Goal: Find specific page/section: Find specific page/section

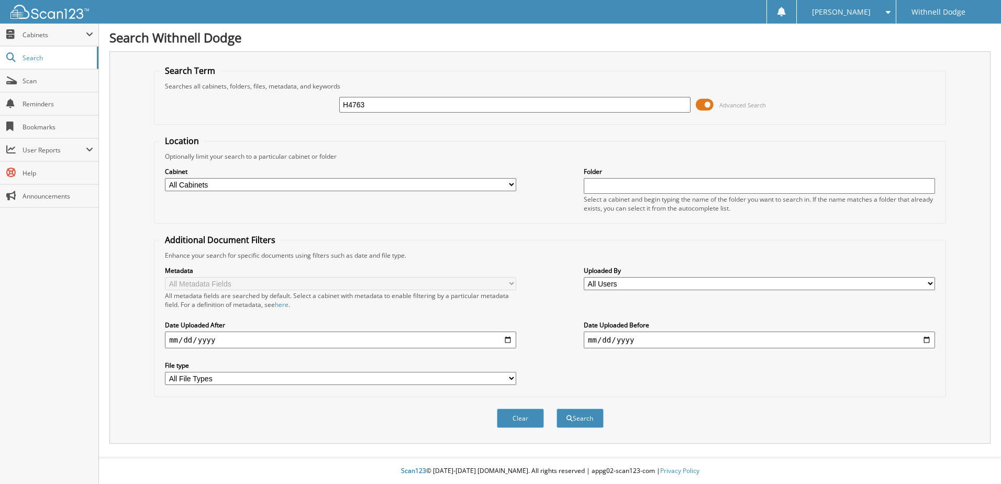
type input "H4763"
click at [556, 408] on button "Search" at bounding box center [579, 417] width 47 height 19
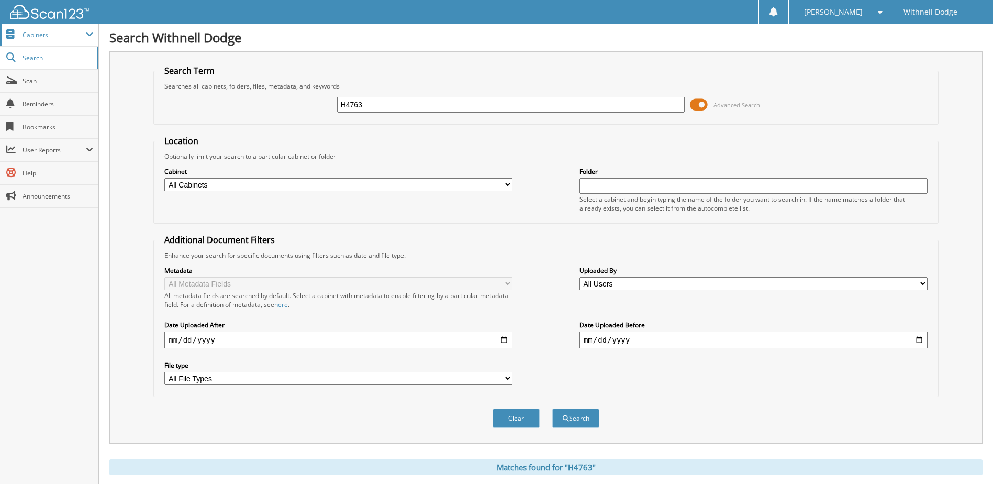
drag, startPoint x: 39, startPoint y: 38, endPoint x: 43, endPoint y: 41, distance: 5.6
click at [39, 38] on span "Cabinets" at bounding box center [54, 34] width 63 height 9
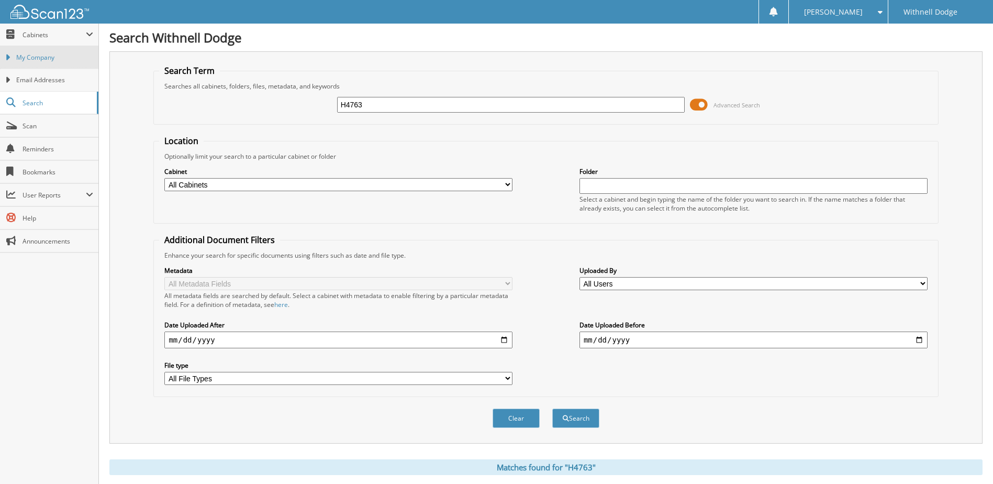
click at [49, 60] on span "My Company" at bounding box center [54, 57] width 77 height 9
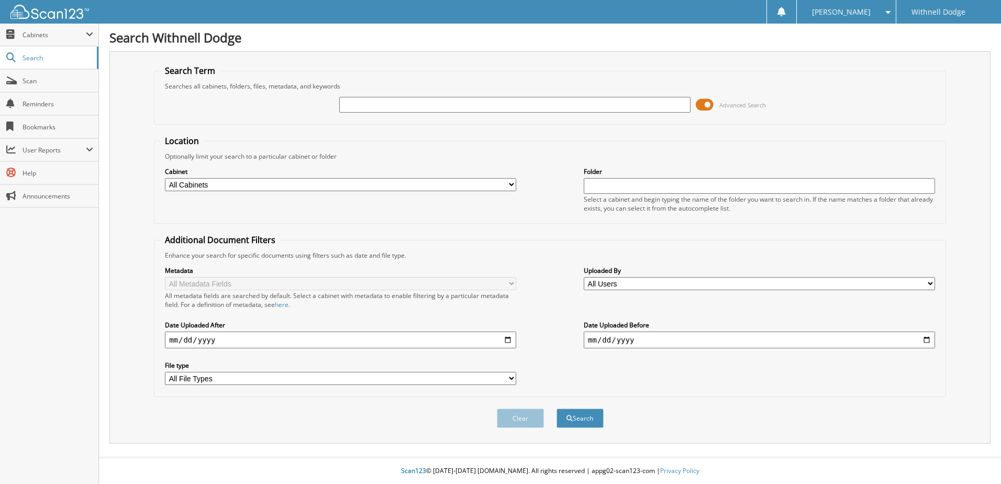
click at [708, 104] on span at bounding box center [704, 105] width 18 height 16
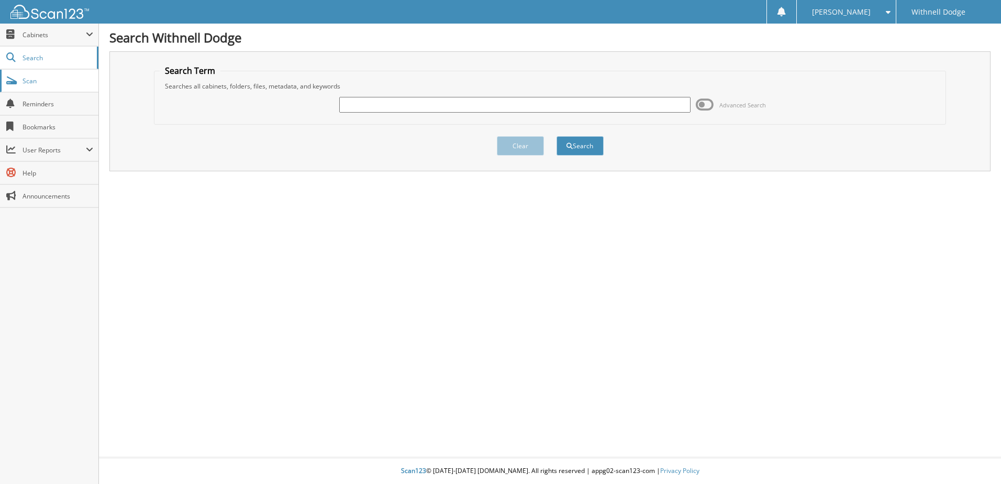
click at [75, 82] on span "Scan" at bounding box center [58, 80] width 71 height 9
